Goal: Information Seeking & Learning: Learn about a topic

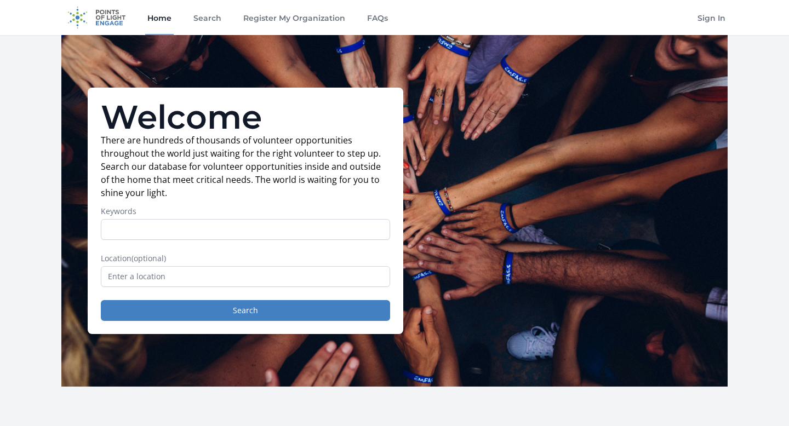
scroll to position [33, 0]
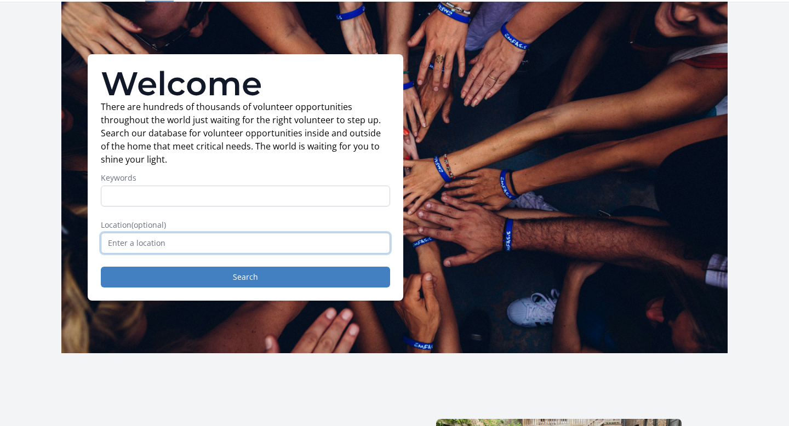
click at [271, 238] on input "text" at bounding box center [245, 243] width 289 height 21
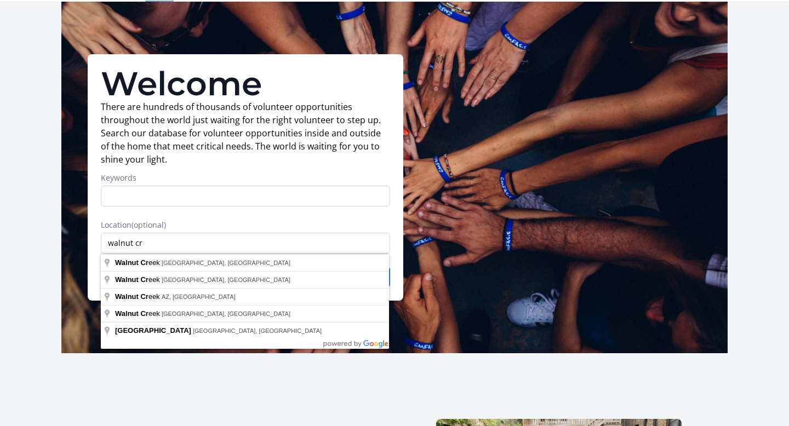
type input "Walnut Creek, CA, USA"
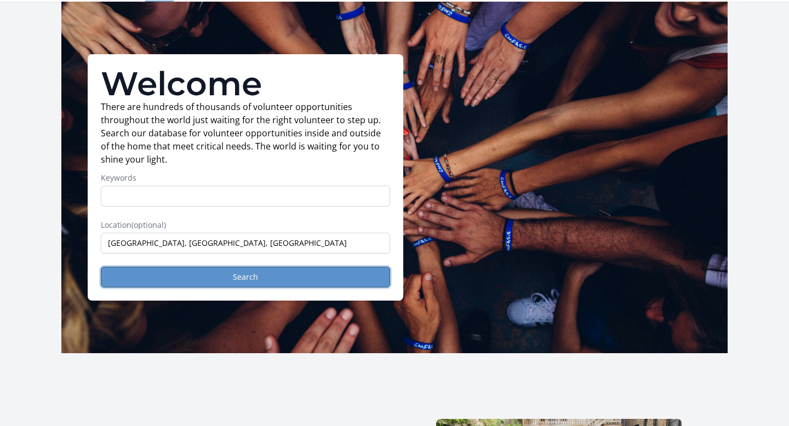
click at [223, 280] on button "Search" at bounding box center [245, 277] width 289 height 21
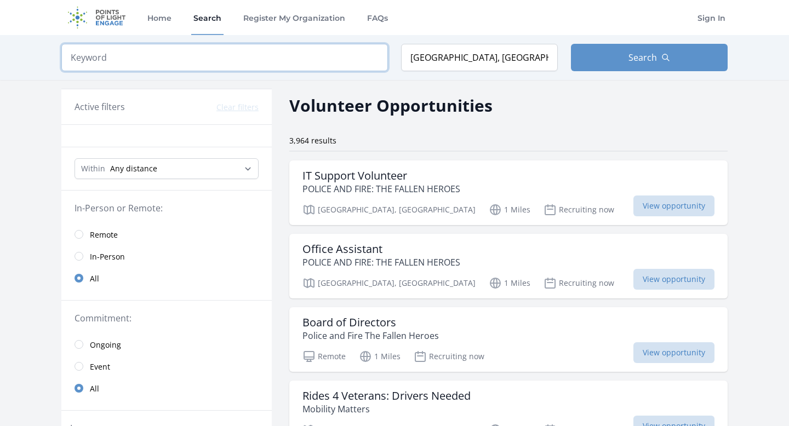
click at [196, 60] on input "search" at bounding box center [224, 57] width 326 height 27
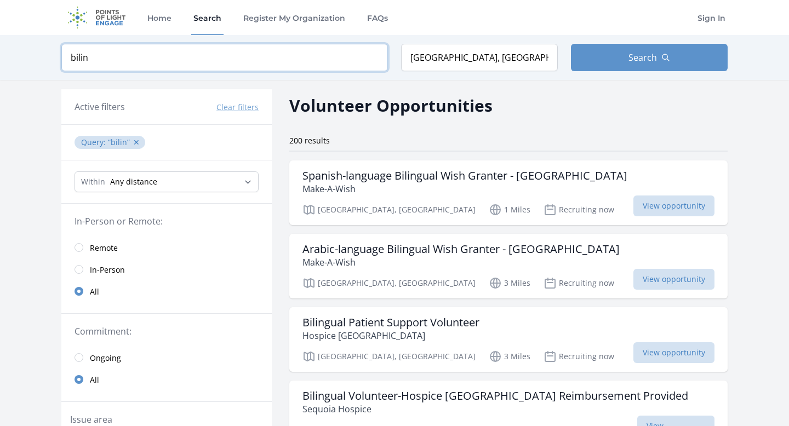
type input "bili"
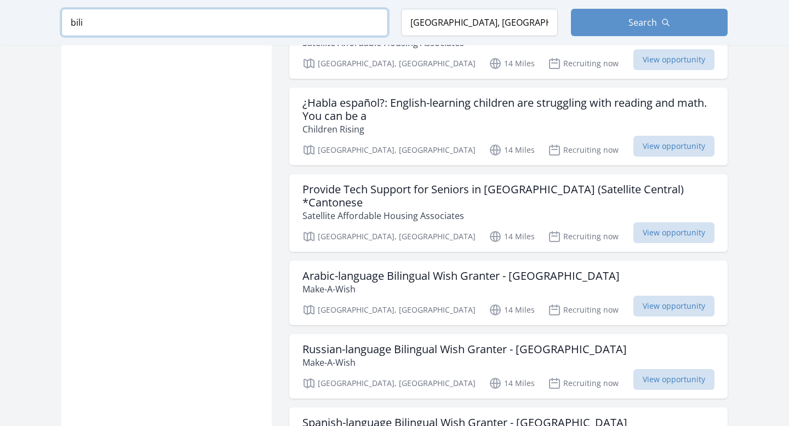
scroll to position [1096, 0]
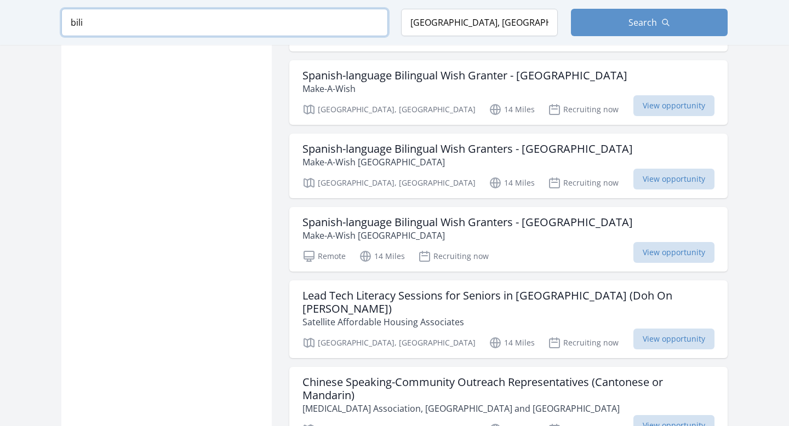
scroll to position [1441, 0]
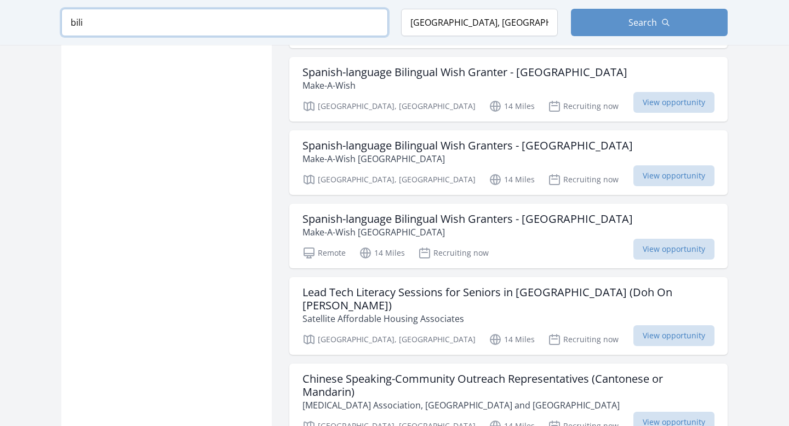
click at [372, 20] on input "bili" at bounding box center [224, 22] width 326 height 27
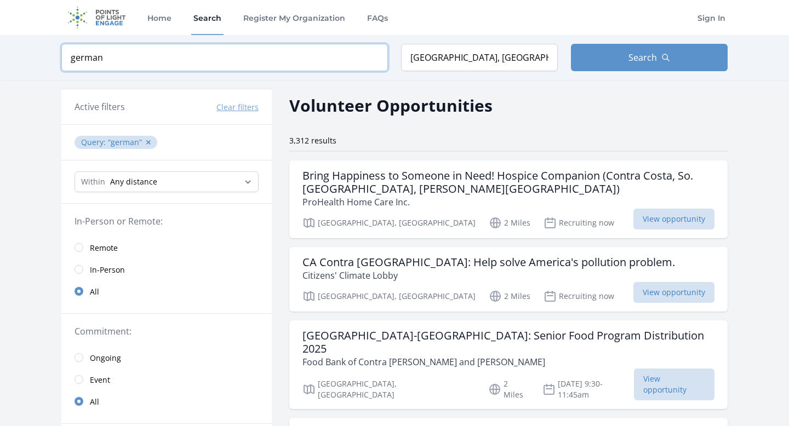
click button "submit" at bounding box center [0, 0] width 0 height 0
click at [135, 59] on input "german" at bounding box center [224, 57] width 326 height 27
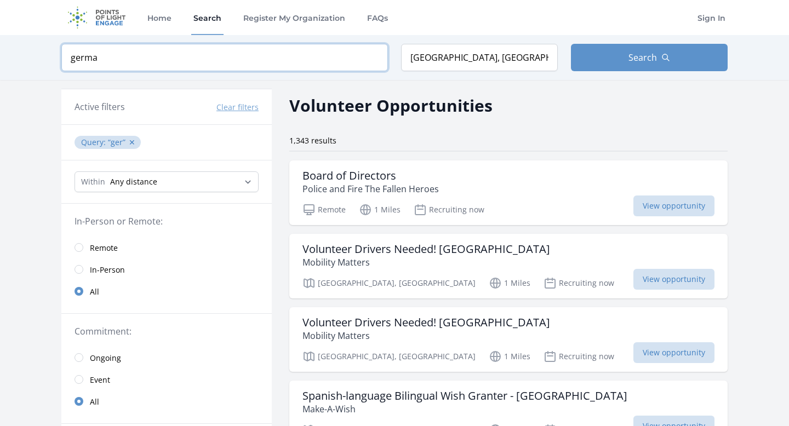
type input "german"
click button "submit" at bounding box center [0, 0] width 0 height 0
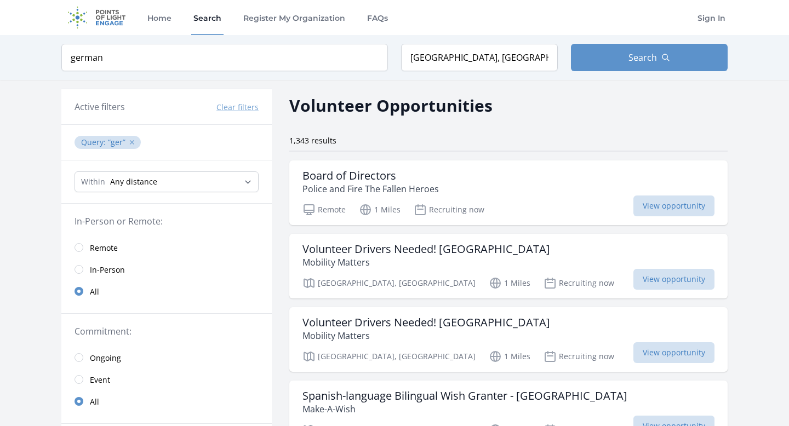
click at [129, 142] on button "✕" at bounding box center [132, 142] width 7 height 11
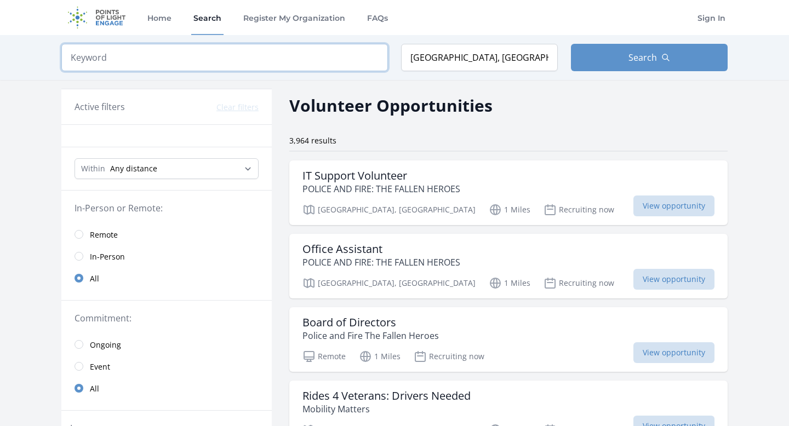
click at [143, 68] on input "search" at bounding box center [224, 57] width 326 height 27
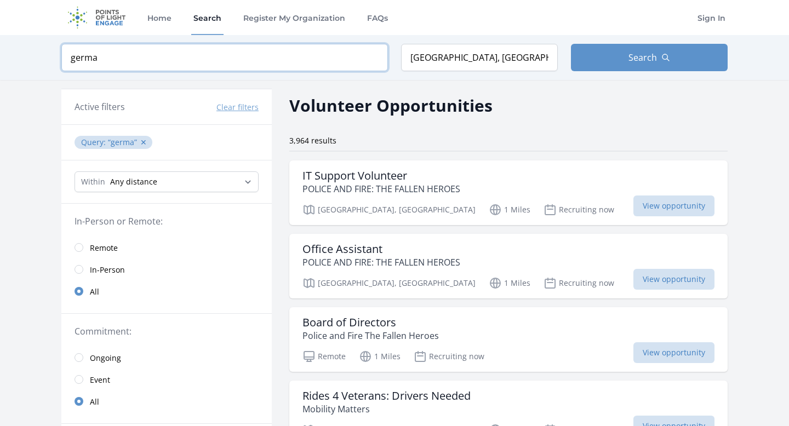
click button "submit" at bounding box center [0, 0] width 0 height 0
click at [202, 59] on input "germa" at bounding box center [224, 57] width 326 height 27
click at [227, 50] on input "germa" at bounding box center [224, 57] width 326 height 27
click at [202, 58] on input "germa" at bounding box center [224, 57] width 326 height 27
type input "german"
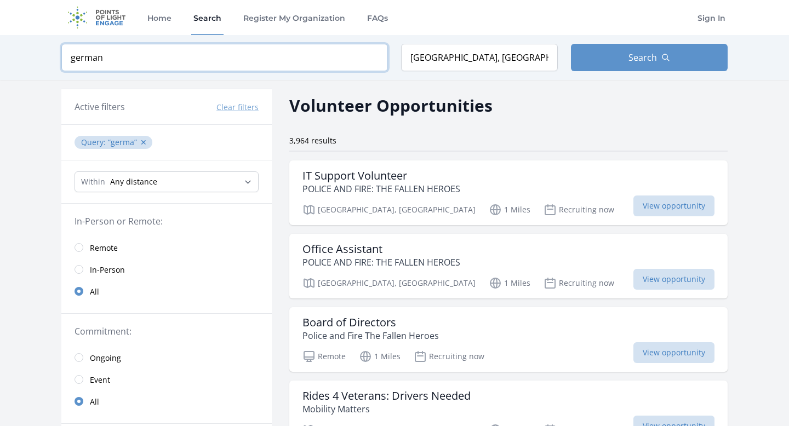
click button "submit" at bounding box center [0, 0] width 0 height 0
click at [242, 58] on input "german" at bounding box center [224, 57] width 326 height 27
click button "submit" at bounding box center [0, 0] width 0 height 0
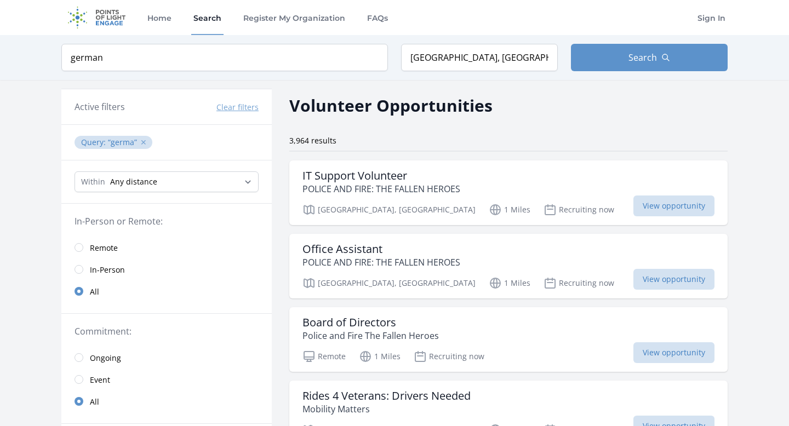
click at [142, 144] on button "✕" at bounding box center [143, 142] width 7 height 11
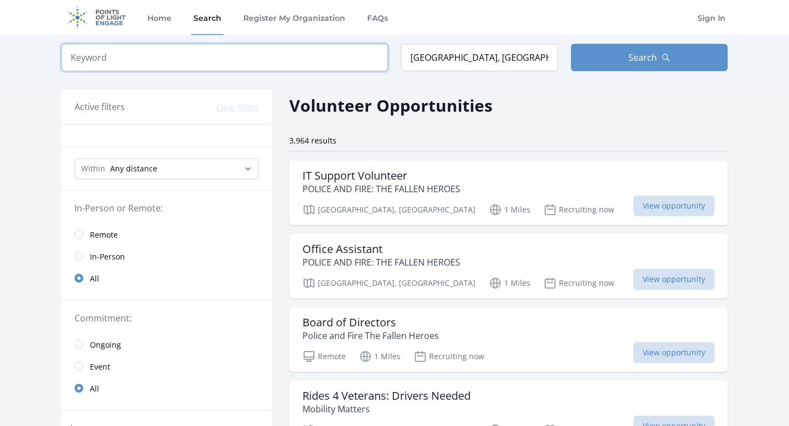
click at [145, 58] on input "search" at bounding box center [224, 57] width 326 height 27
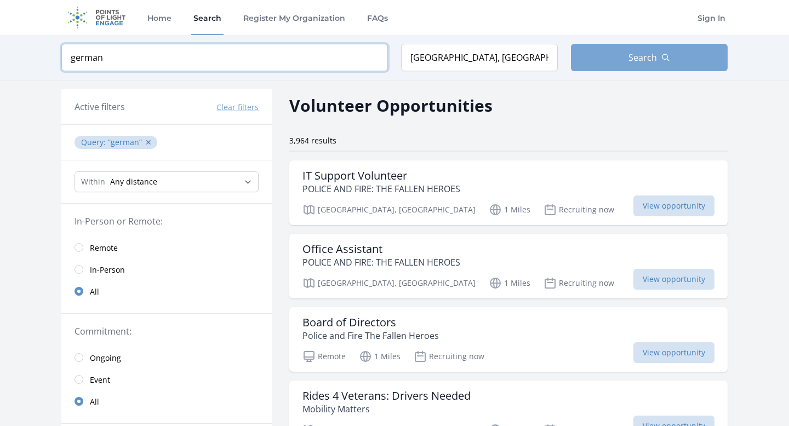
type input "german"
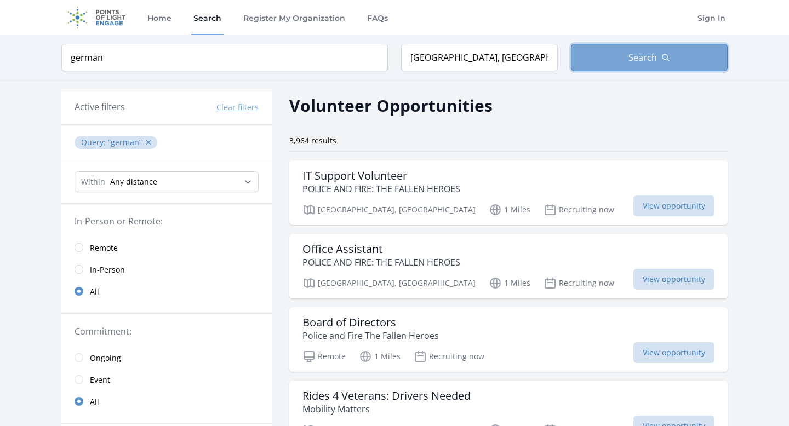
click at [660, 56] on button "Search" at bounding box center [649, 57] width 157 height 27
click at [633, 48] on button "Search" at bounding box center [649, 57] width 157 height 27
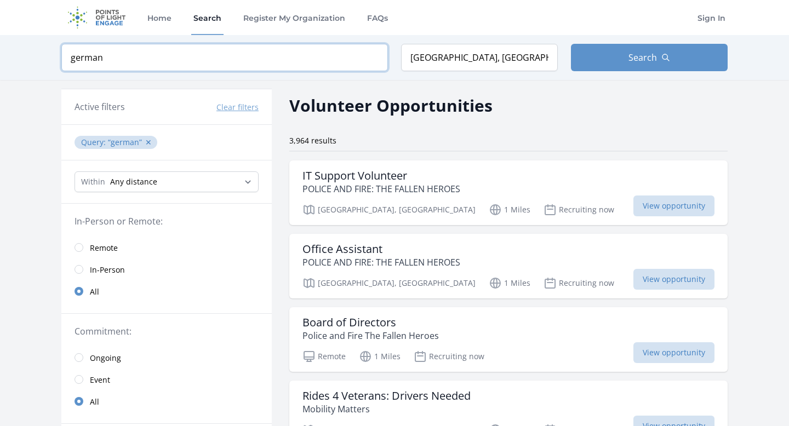
click at [346, 59] on input "german" at bounding box center [224, 57] width 326 height 27
click at [376, 60] on input "german" at bounding box center [224, 57] width 326 height 27
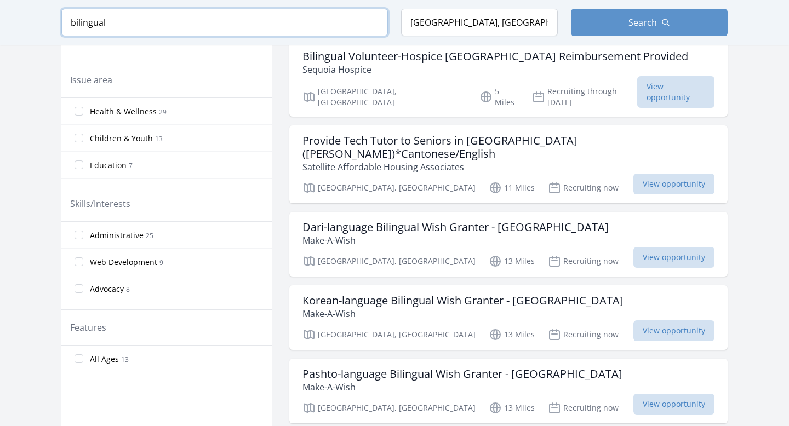
scroll to position [337, 0]
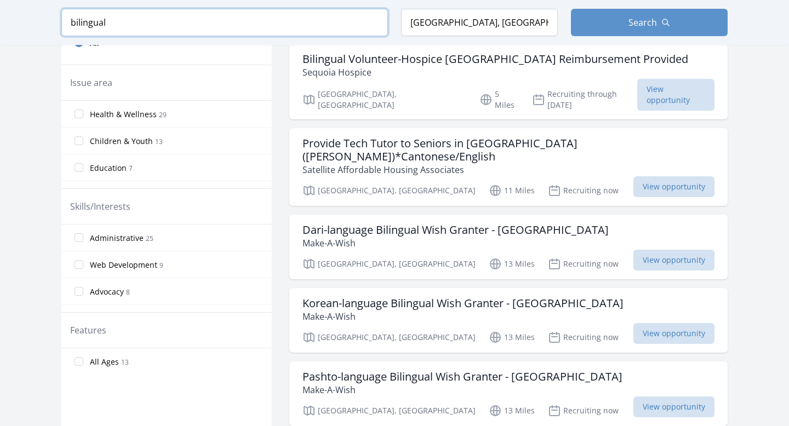
type input "bilingual"
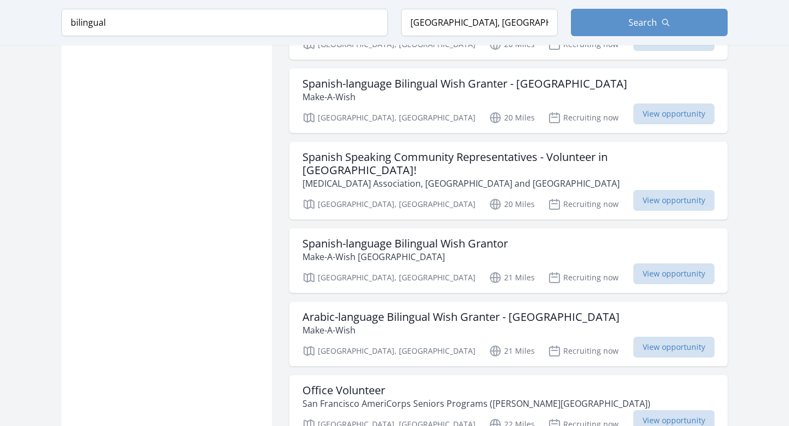
scroll to position [2951, 0]
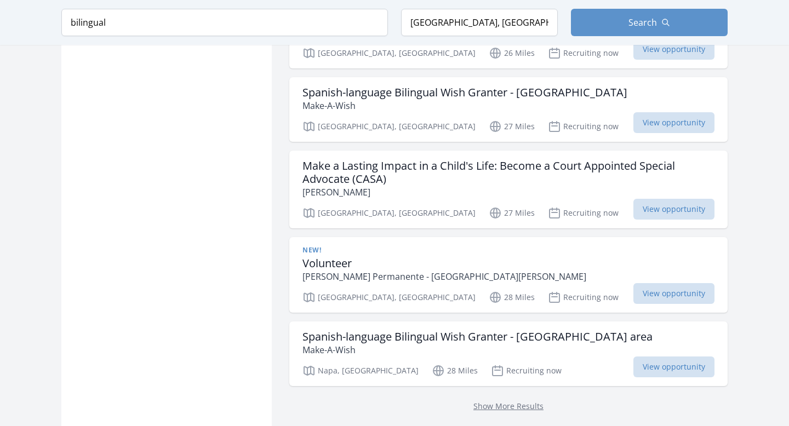
scroll to position [4443, 0]
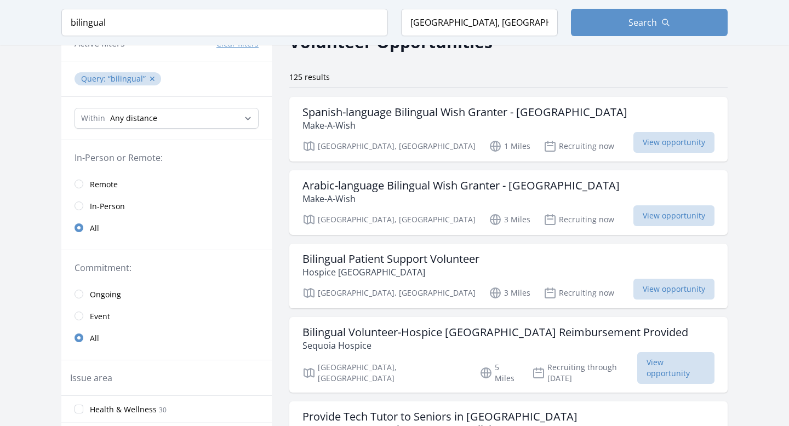
scroll to position [67, 0]
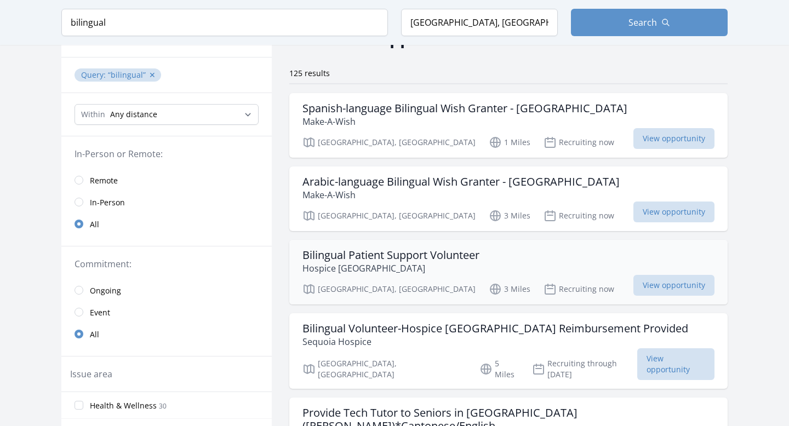
click at [392, 251] on h3 "Bilingual Patient Support Volunteer" at bounding box center [390, 255] width 177 height 13
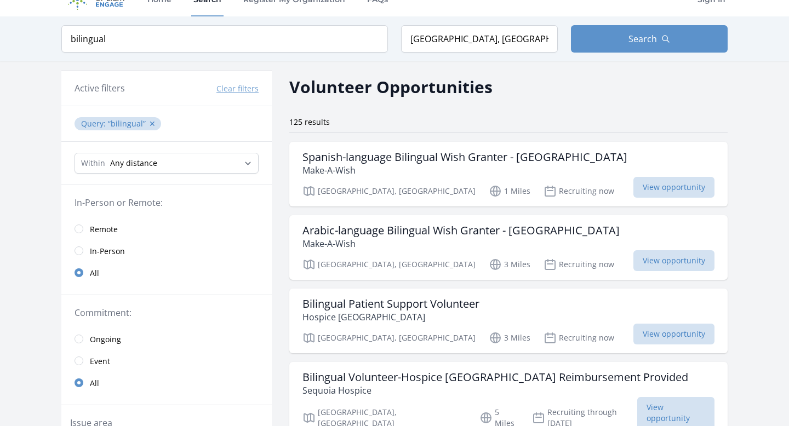
scroll to position [0, 0]
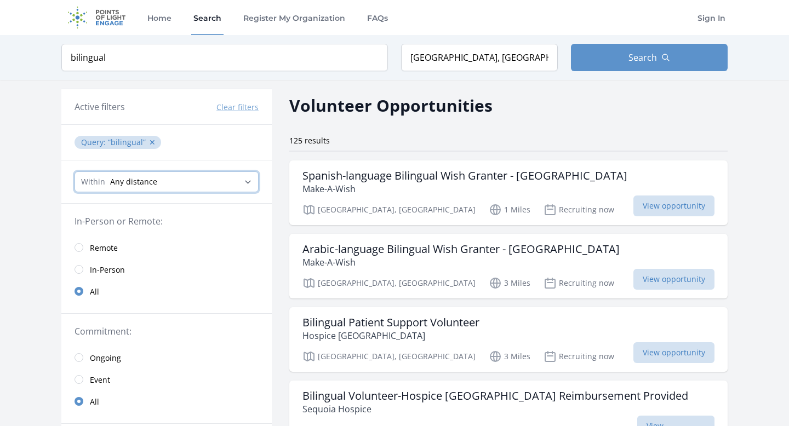
click at [175, 184] on select "Any distance , 5 Miles , 20 Miles , 50 Miles , 100 Miles" at bounding box center [166, 181] width 184 height 21
select select "8046"
click at [74, 171] on select "Any distance , 5 Miles , 20 Miles , 50 Miles , 100 Miles" at bounding box center [166, 181] width 184 height 21
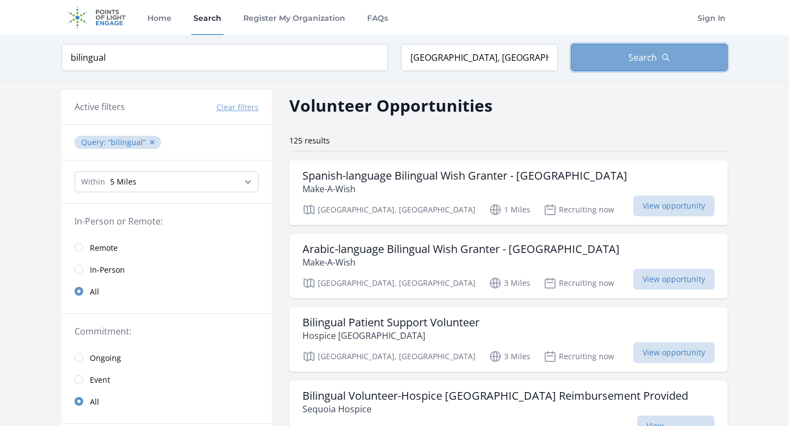
click at [610, 66] on button "Search" at bounding box center [649, 57] width 157 height 27
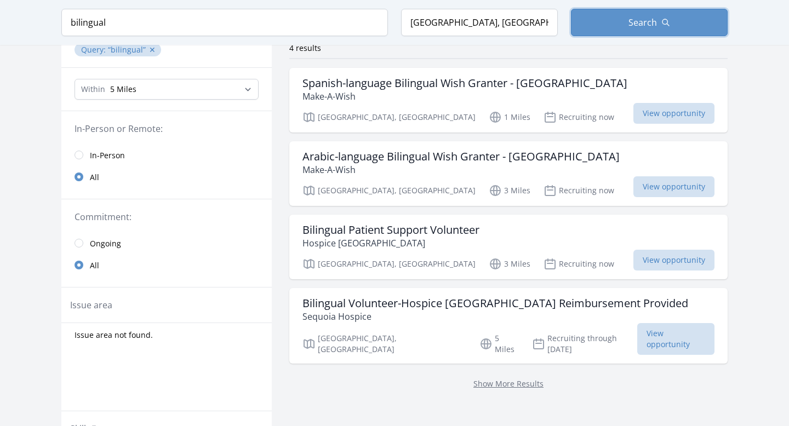
scroll to position [92, 0]
click at [343, 228] on h3 "Bilingual Patient Support Volunteer" at bounding box center [390, 230] width 177 height 13
click at [386, 303] on h3 "Bilingual Volunteer-Hospice [GEOGRAPHIC_DATA] Reimbursement Provided" at bounding box center [495, 303] width 386 height 13
click at [149, 50] on button "✕" at bounding box center [152, 50] width 7 height 11
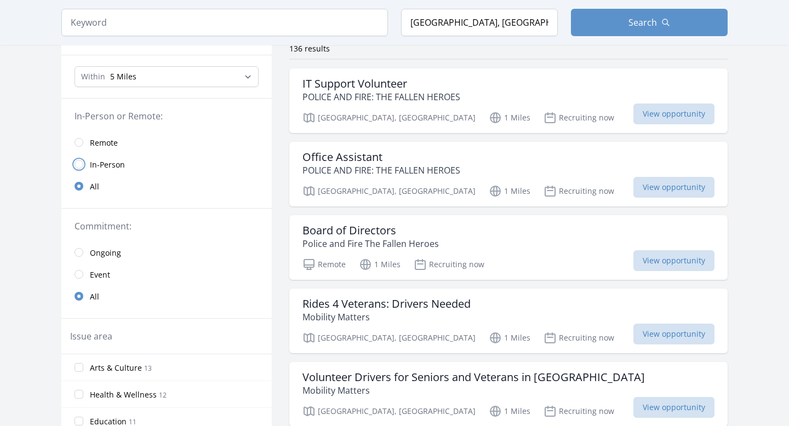
click at [79, 164] on input "radio" at bounding box center [78, 164] width 9 height 9
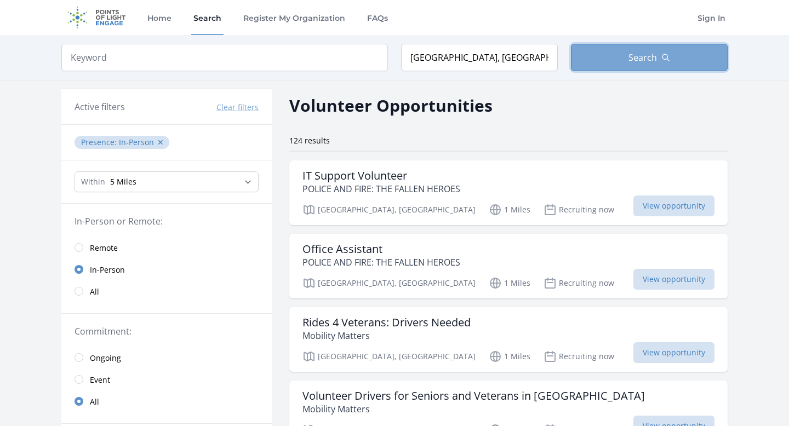
click at [649, 66] on button "Search" at bounding box center [649, 57] width 157 height 27
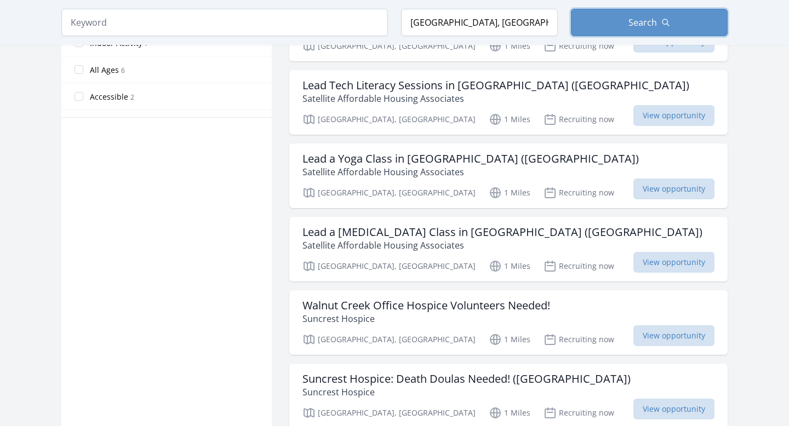
scroll to position [679, 0]
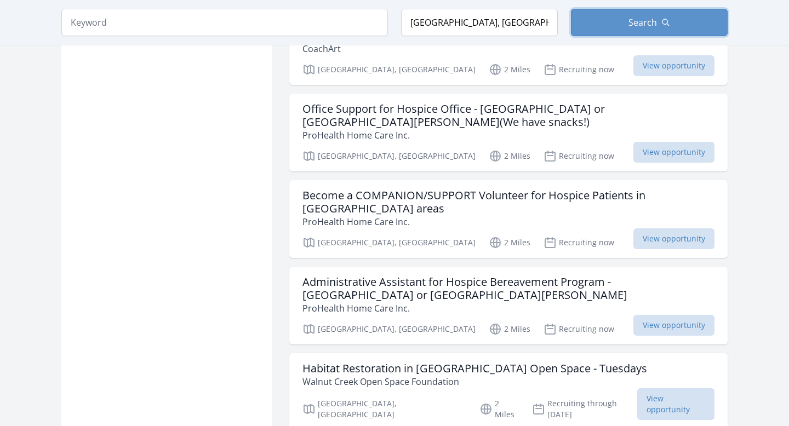
scroll to position [1675, 0]
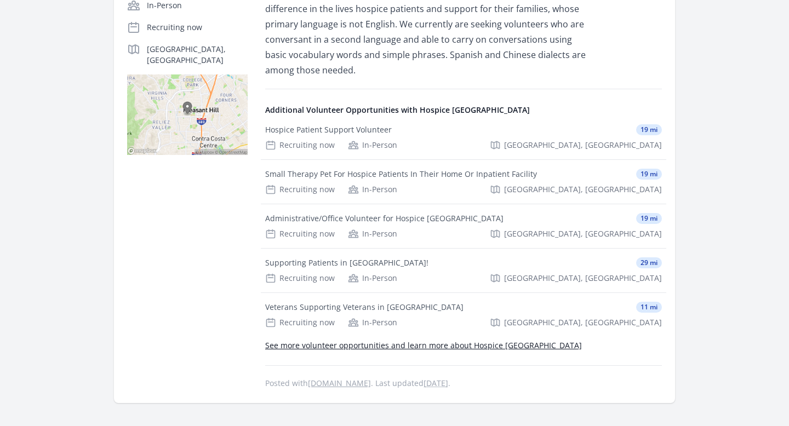
scroll to position [250, 0]
